Goal: Complete application form

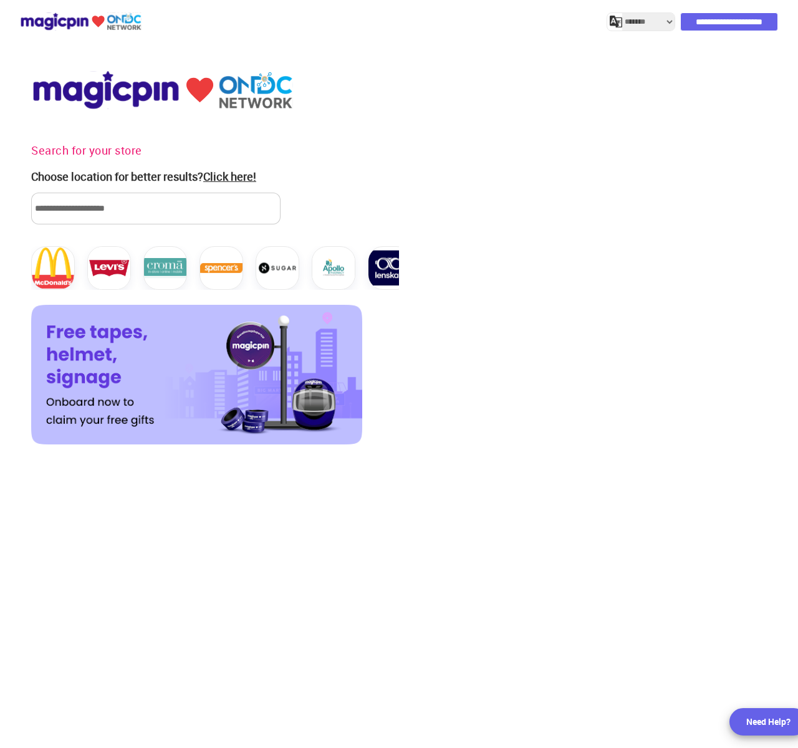
select select "*******"
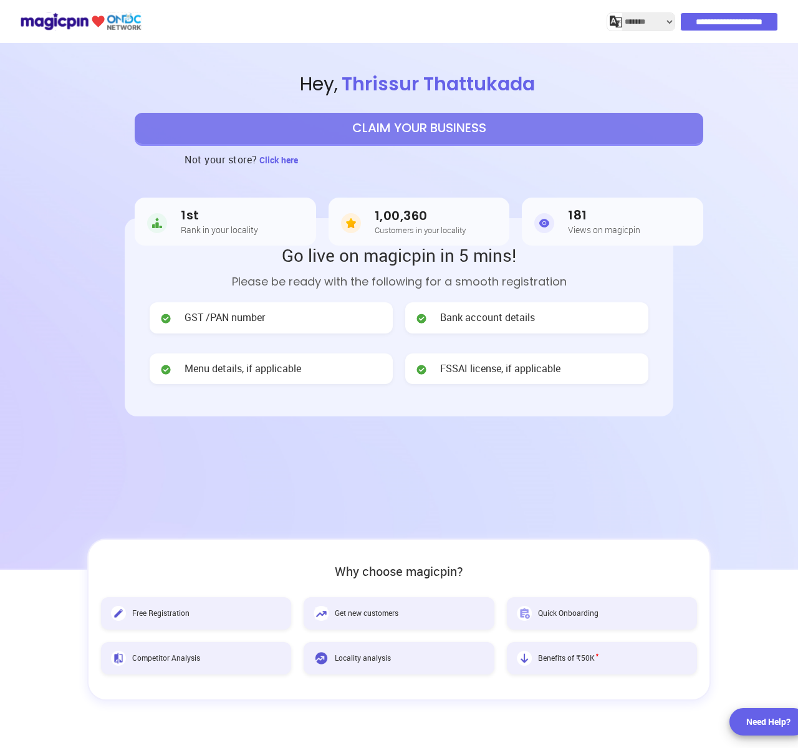
select select "*******"
